Goal: Information Seeking & Learning: Learn about a topic

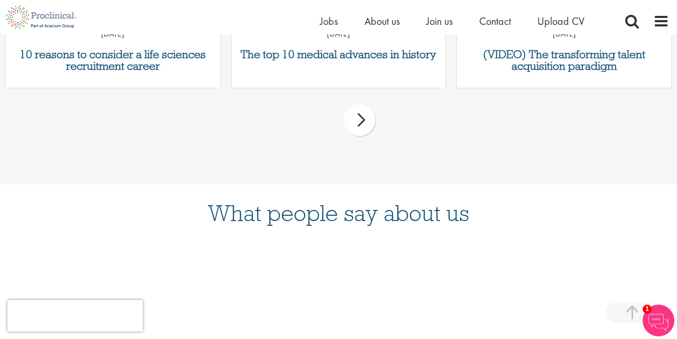
scroll to position [577, 0]
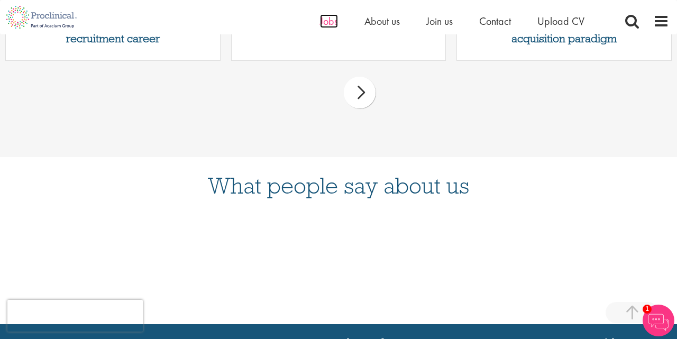
click at [320, 23] on span "Jobs" at bounding box center [329, 21] width 18 height 14
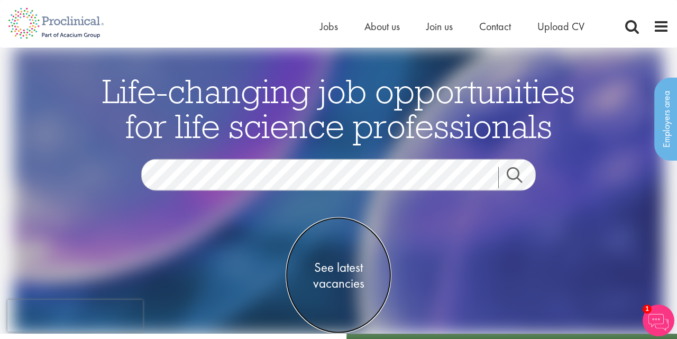
click at [337, 270] on span "See latest vacancies" at bounding box center [338, 275] width 106 height 32
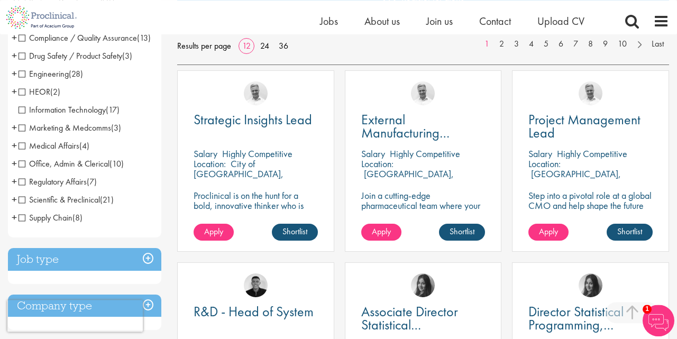
scroll to position [165, 0]
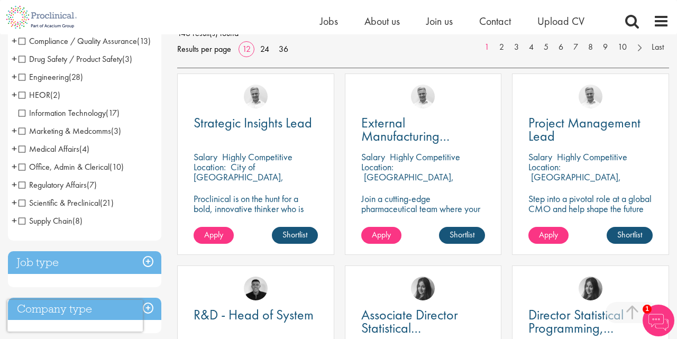
click at [58, 64] on span "Drug Safety / Product Safety" at bounding box center [70, 58] width 104 height 11
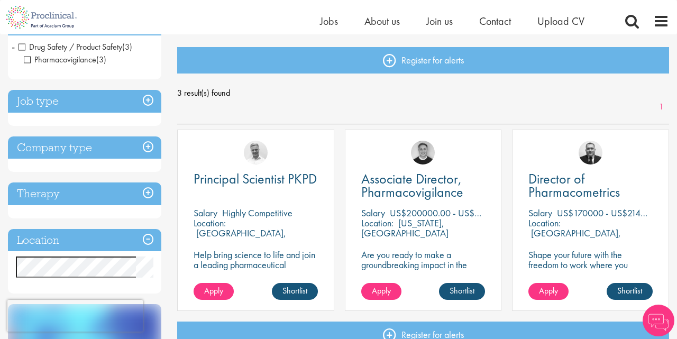
scroll to position [110, 0]
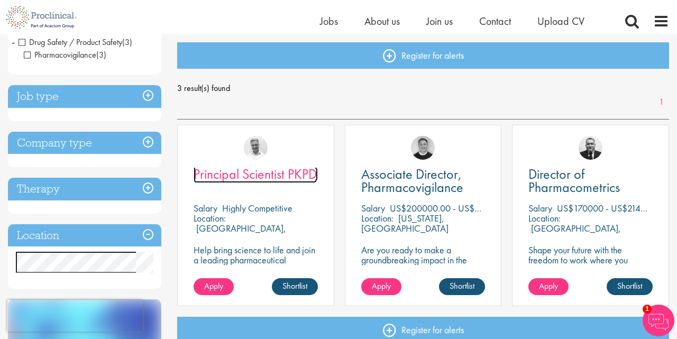
click at [301, 174] on span "Principal Scientist PKPD" at bounding box center [254, 174] width 123 height 18
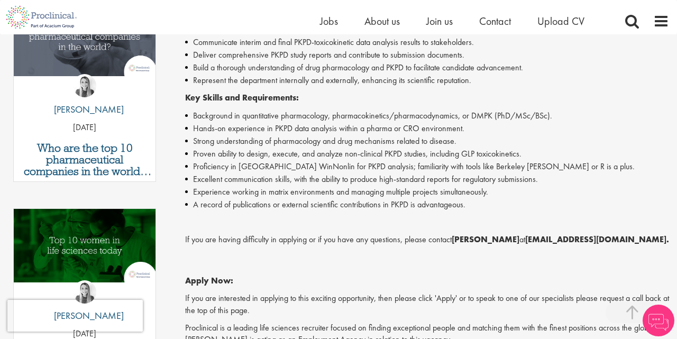
scroll to position [412, 0]
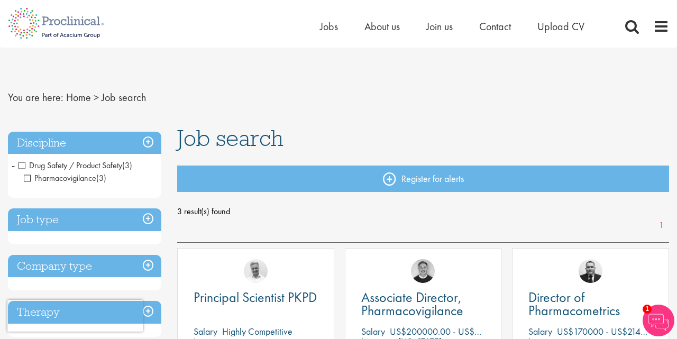
click at [149, 138] on h3 "Discipline" at bounding box center [84, 143] width 153 height 23
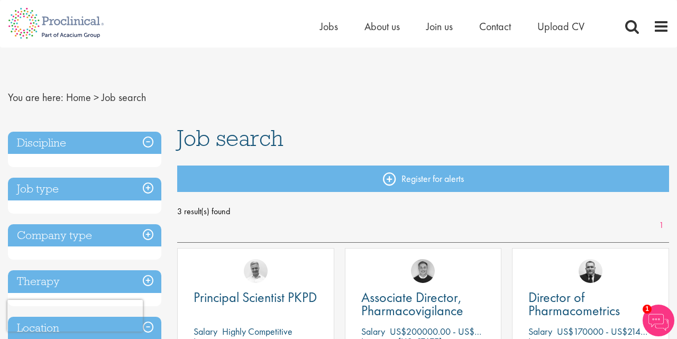
click at [149, 138] on h3 "Discipline" at bounding box center [84, 143] width 153 height 23
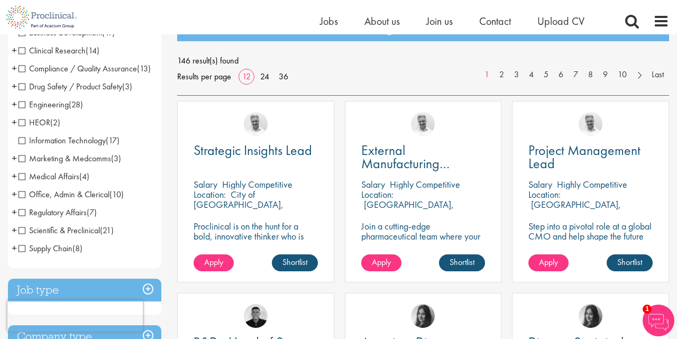
scroll to position [110, 0]
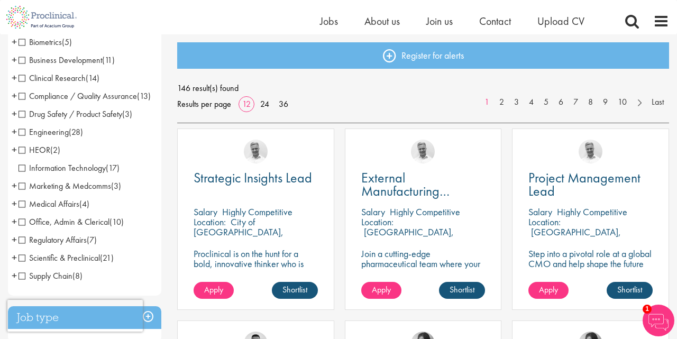
click at [64, 57] on span "Business Development" at bounding box center [60, 59] width 84 height 11
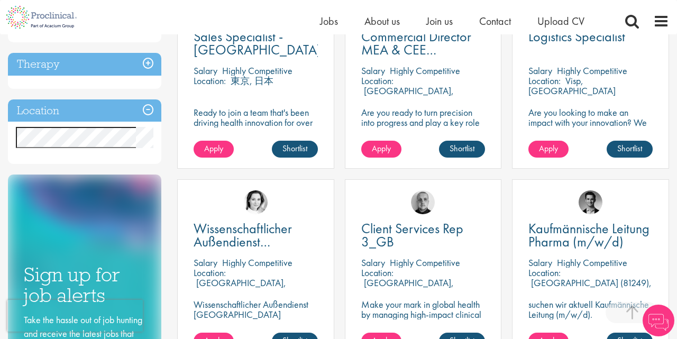
scroll to position [330, 0]
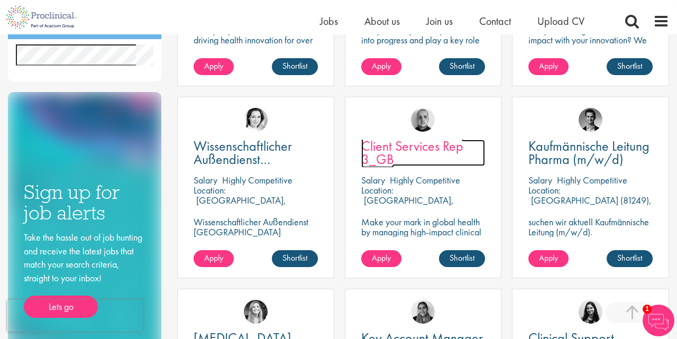
click at [422, 146] on span "Client Services Rep 3_GB" at bounding box center [412, 152] width 102 height 31
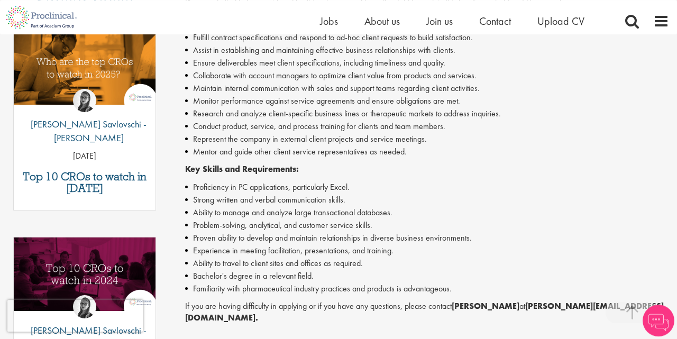
scroll to position [385, 0]
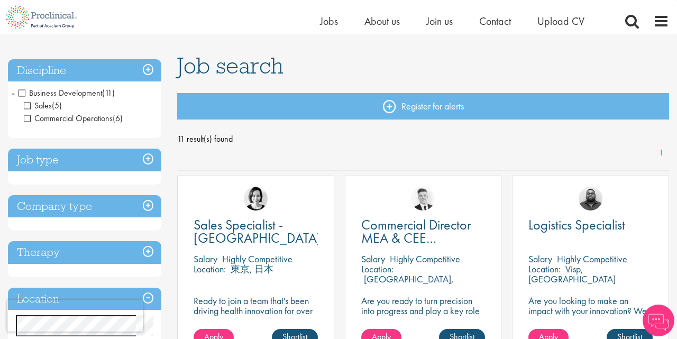
scroll to position [55, 0]
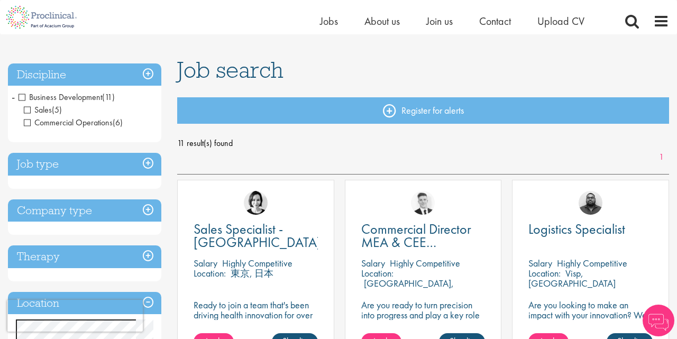
click at [151, 73] on h3 "Discipline" at bounding box center [84, 74] width 153 height 23
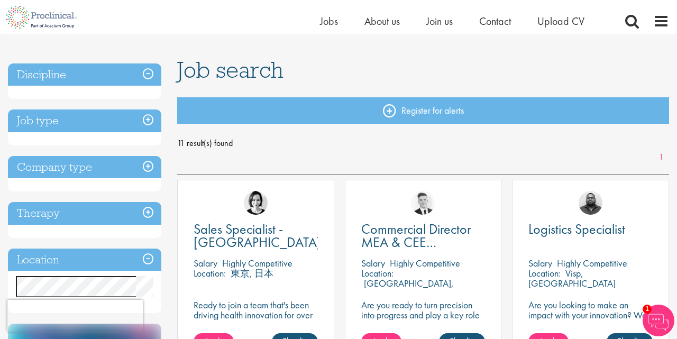
click at [151, 73] on h3 "Discipline" at bounding box center [84, 74] width 153 height 23
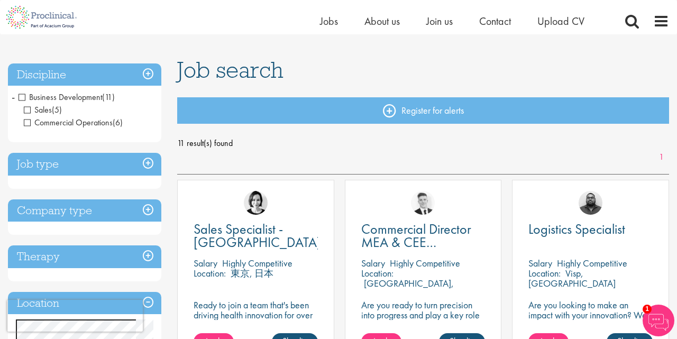
click at [19, 96] on span "Business Development" at bounding box center [60, 96] width 84 height 11
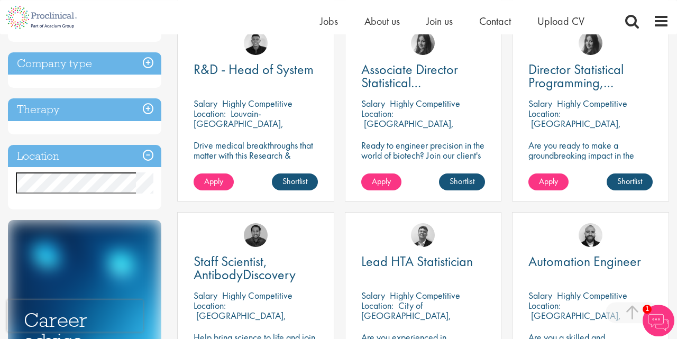
scroll to position [412, 0]
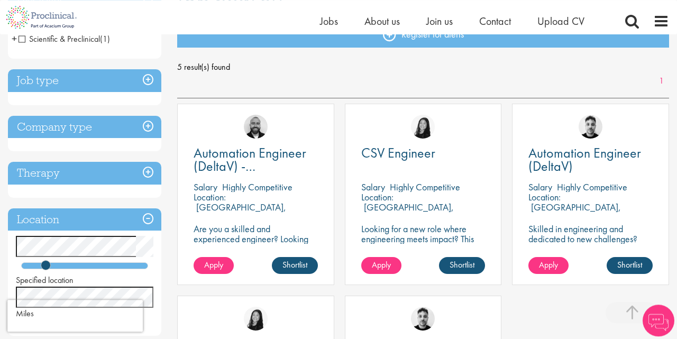
scroll to position [247, 0]
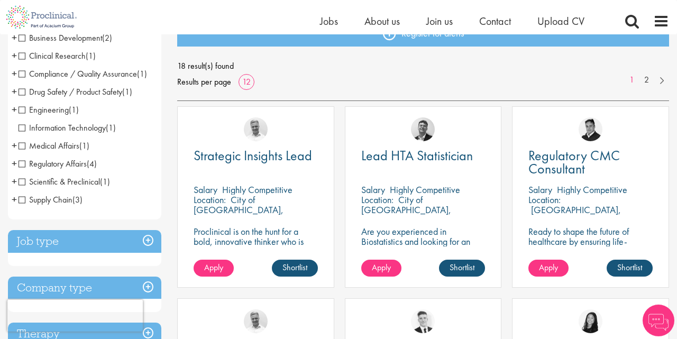
scroll to position [165, 0]
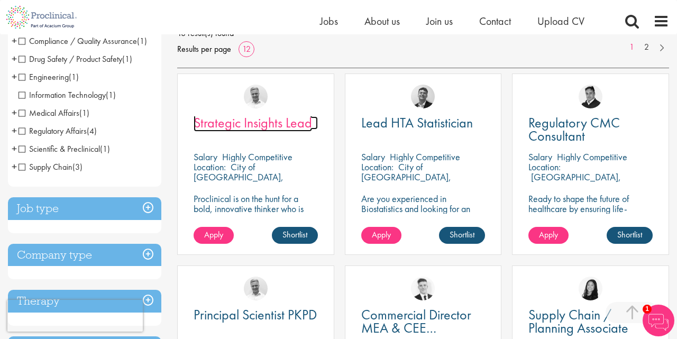
click at [286, 119] on span "Strategic Insights Lead" at bounding box center [252, 123] width 118 height 18
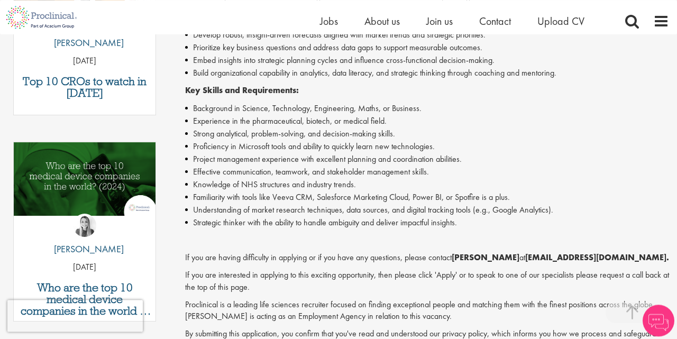
scroll to position [495, 0]
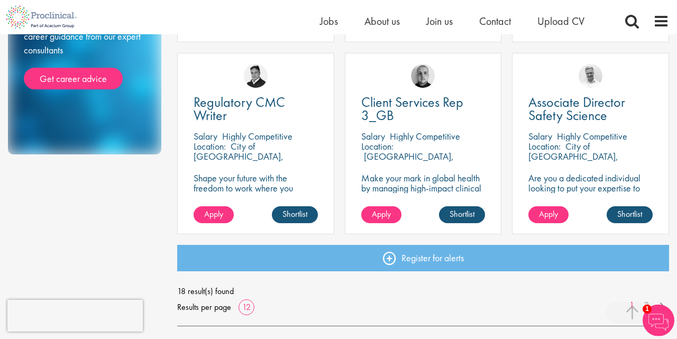
scroll to position [770, 0]
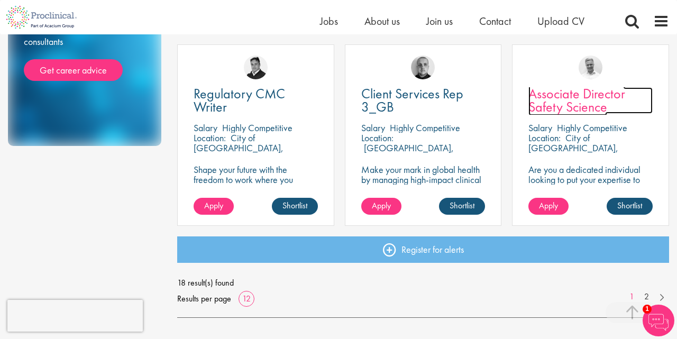
click at [558, 108] on span "Associate Director Safety Science" at bounding box center [576, 100] width 97 height 31
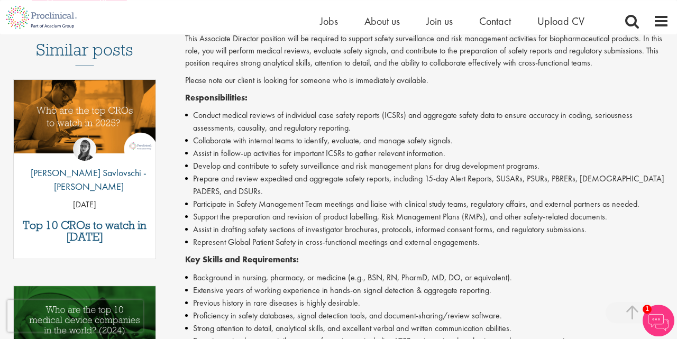
scroll to position [330, 0]
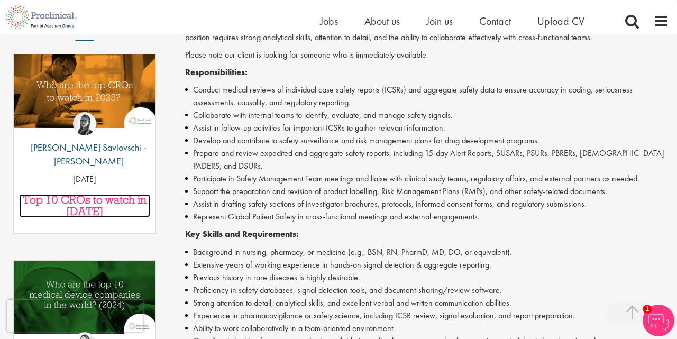
click at [92, 194] on h3 "Top 10 CROs to watch in [DATE]" at bounding box center [84, 205] width 131 height 23
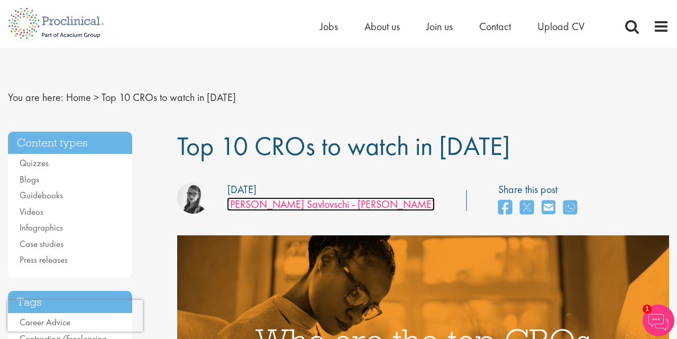
click at [293, 206] on link "[PERSON_NAME] Savlovschi - [PERSON_NAME]" at bounding box center [331, 204] width 208 height 14
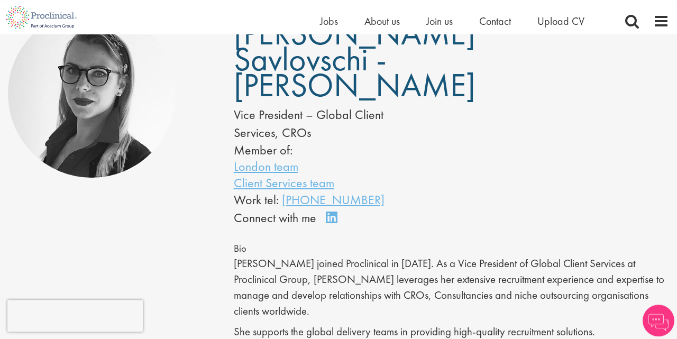
scroll to position [137, 0]
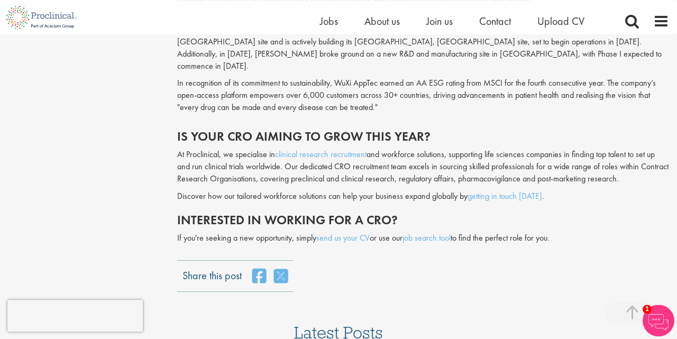
scroll to position [2748, 0]
